Goal: Find specific page/section: Find specific page/section

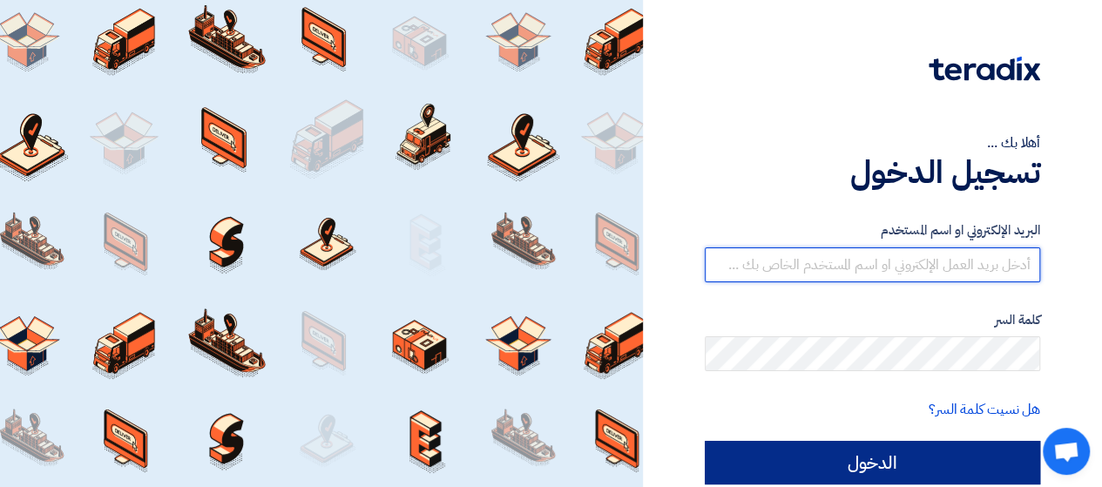
type input "retag.mostafa@inksmithglobal.com"
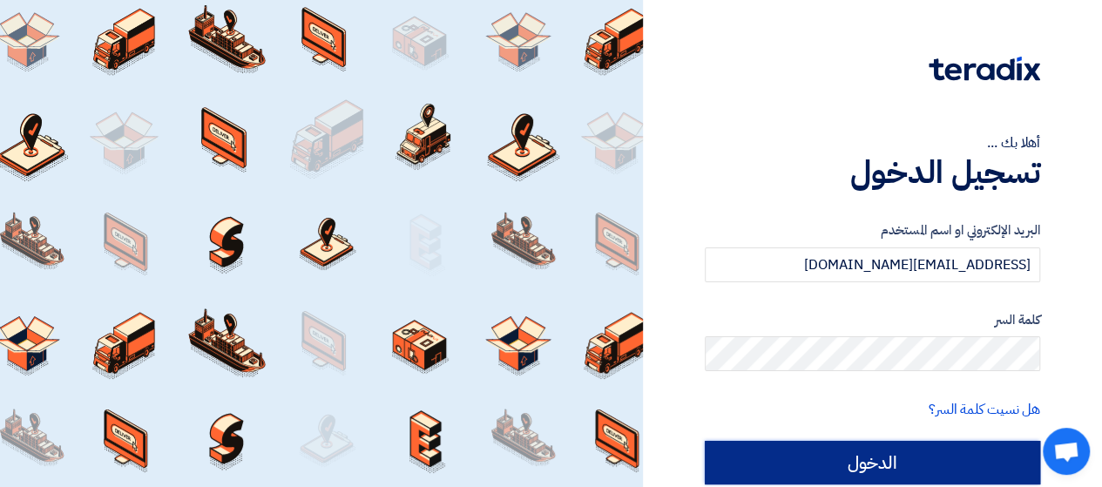
click at [886, 462] on input "الدخول" at bounding box center [872, 463] width 335 height 44
type input "Sign in"
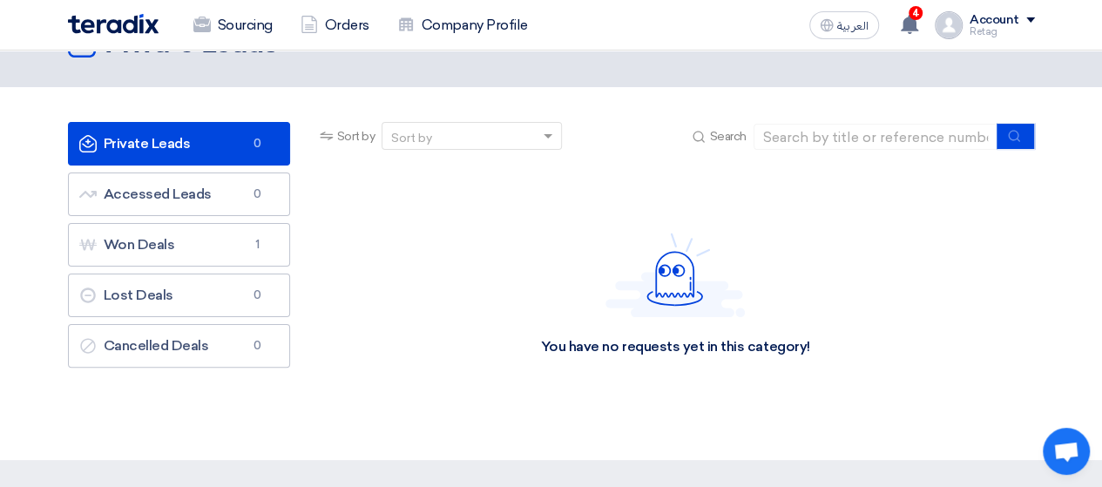
scroll to position [52, 0]
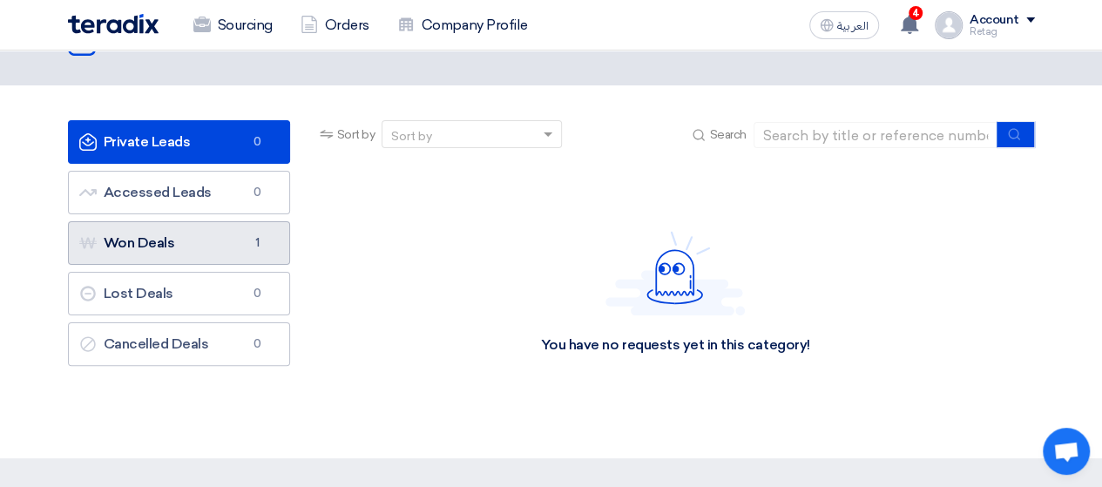
click at [207, 245] on link "Won Deals Won Deals 1" at bounding box center [179, 243] width 222 height 44
